Goal: Find specific page/section: Find specific page/section

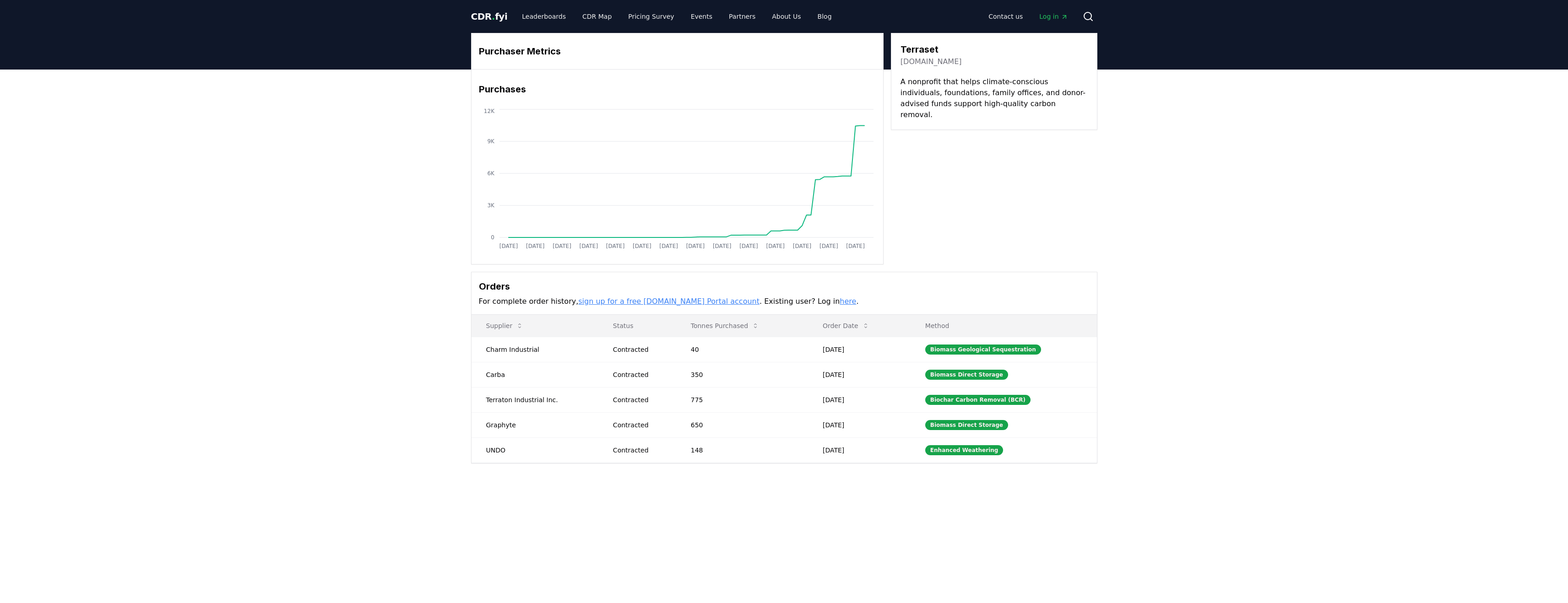
click at [355, 368] on div "Purchaser Metrics Purchases [DATE] [DATE] [DATE] [DATE] [DATE] [DATE] [DATE] [D…" at bounding box center [784, 285] width 1568 height 431
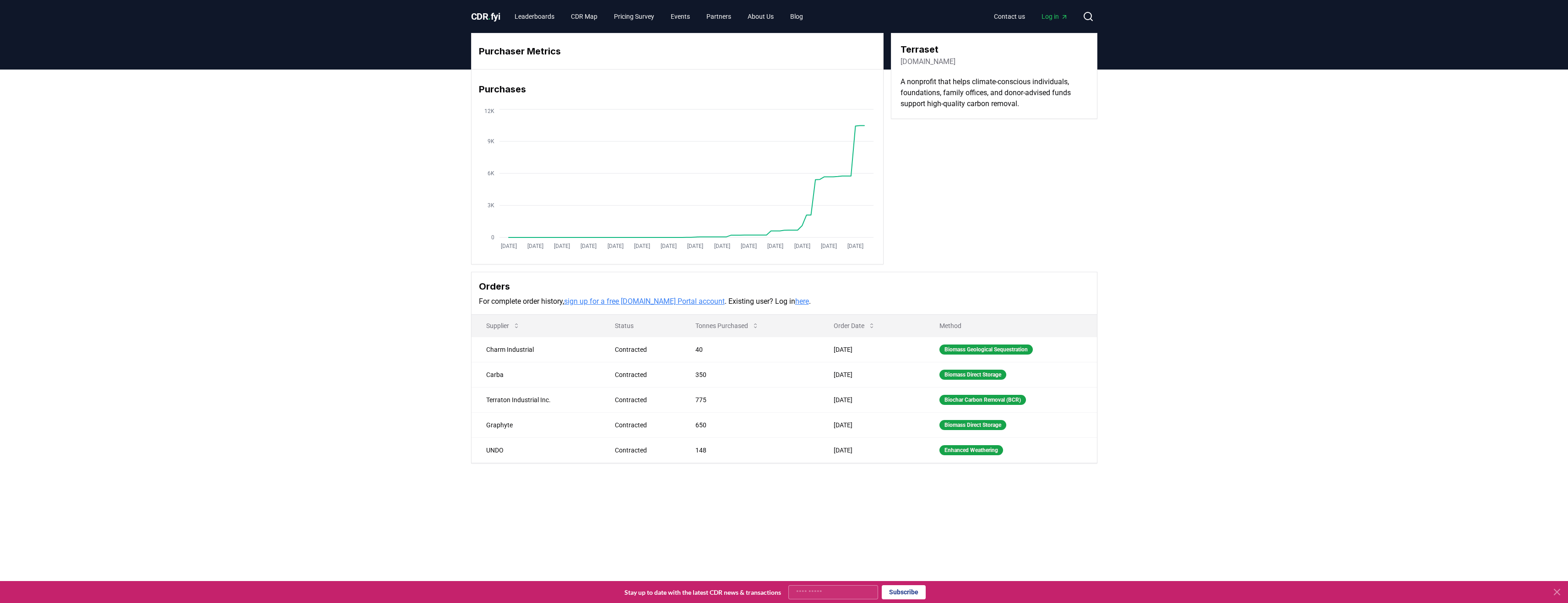
click at [1463, 542] on main "Purchaser Metrics Purchases [DATE] [DATE] [DATE] [DATE] [DATE] [DATE] [DATE] [D…" at bounding box center [784, 371] width 1568 height 603
